Goal: Task Accomplishment & Management: Use online tool/utility

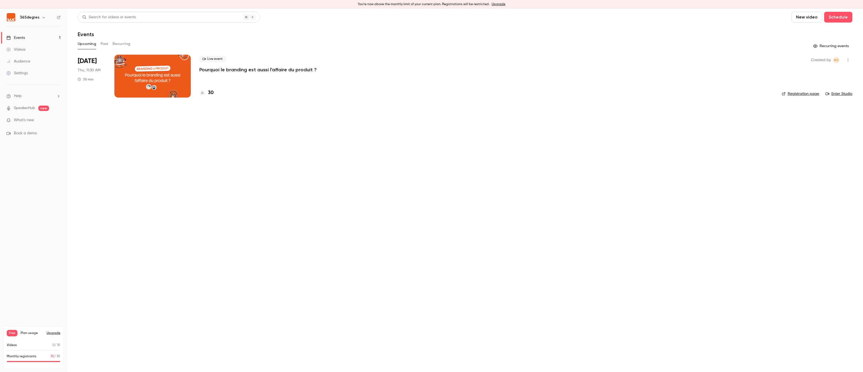
click at [245, 69] on p "Pourquoi le branding est aussi l'affaire du produit ?" at bounding box center [257, 69] width 117 height 6
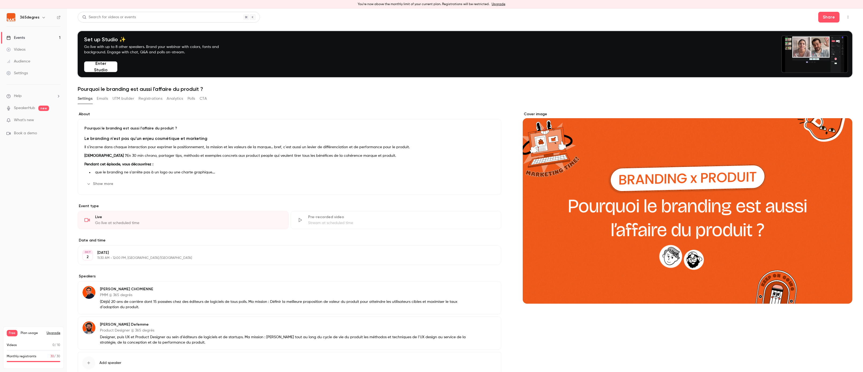
click at [850, 21] on button "button" at bounding box center [848, 17] width 9 height 9
click at [829, 50] on li "Enter Studio" at bounding box center [823, 45] width 58 height 14
click at [28, 58] on link "Audience" at bounding box center [33, 61] width 67 height 12
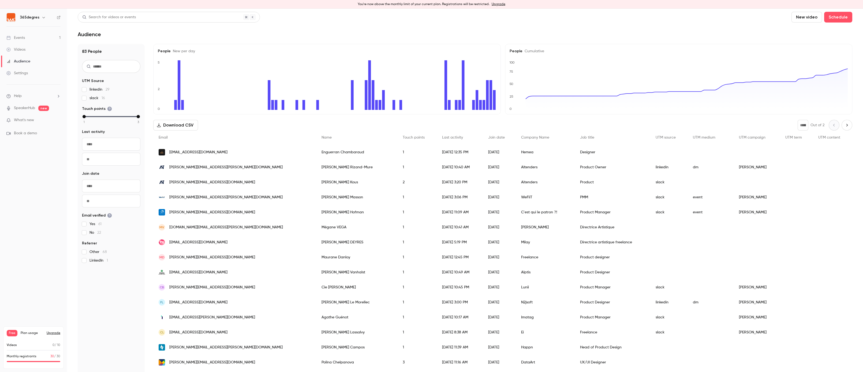
click at [26, 38] on link "Events 1" at bounding box center [33, 38] width 67 height 12
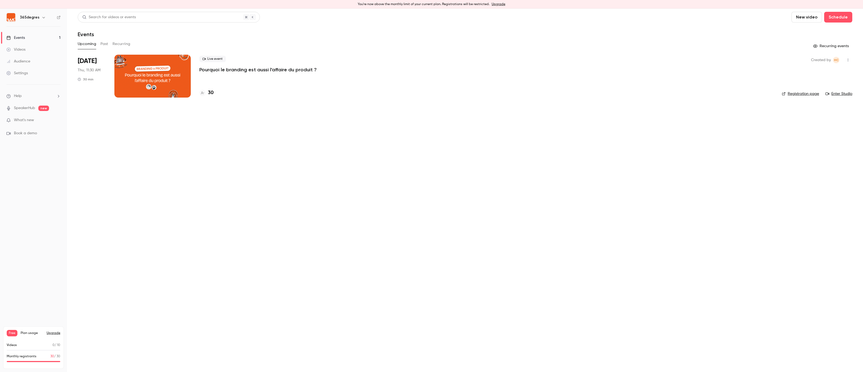
click at [233, 81] on div "Live event Pourquoi le branding est aussi l'affaire du produit ? 30" at bounding box center [486, 76] width 574 height 43
click at [215, 89] on div "30" at bounding box center [486, 92] width 574 height 7
click at [211, 94] on h4 "30" at bounding box center [211, 92] width 6 height 7
